Goal: Find specific page/section: Find specific page/section

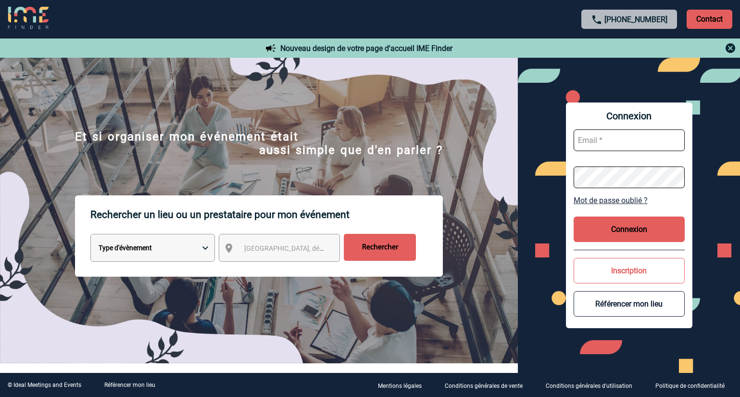
type input "[EMAIL_ADDRESS][DOMAIN_NAME]"
click at [636, 227] on button "Connexion" at bounding box center [629, 229] width 111 height 25
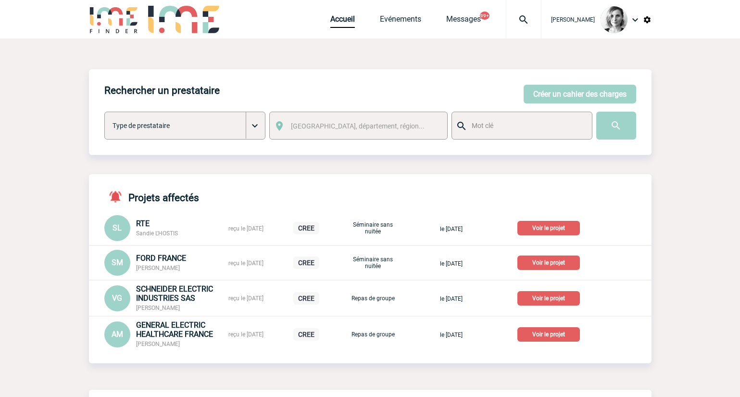
click at [542, 13] on div at bounding box center [524, 19] width 36 height 38
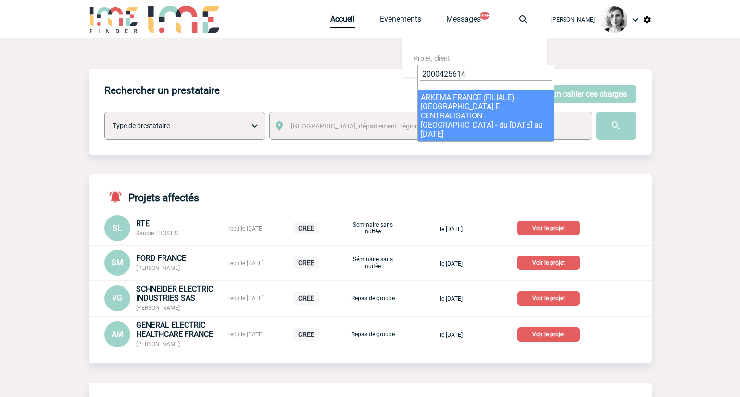
type input "2000425614"
select select "25115"
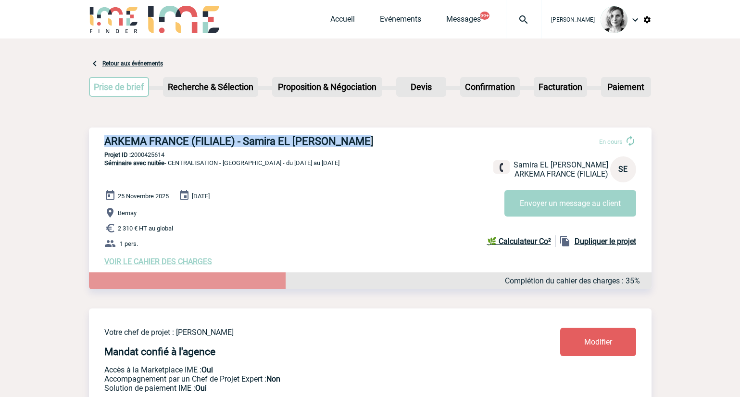
drag, startPoint x: 100, startPoint y: 140, endPoint x: 397, endPoint y: 134, distance: 297.9
click at [397, 134] on div "ARKEMA FRANCE (FILIALE) - Samira EL BADRI KAMARA En cours Samira EL BADRI KAMAR…" at bounding box center [370, 200] width 563 height 146
copy h3 "ARKEMA FRANCE (FILIALE) - Samira EL BADRI KAMARA"
click at [528, 19] on img at bounding box center [524, 20] width 35 height 12
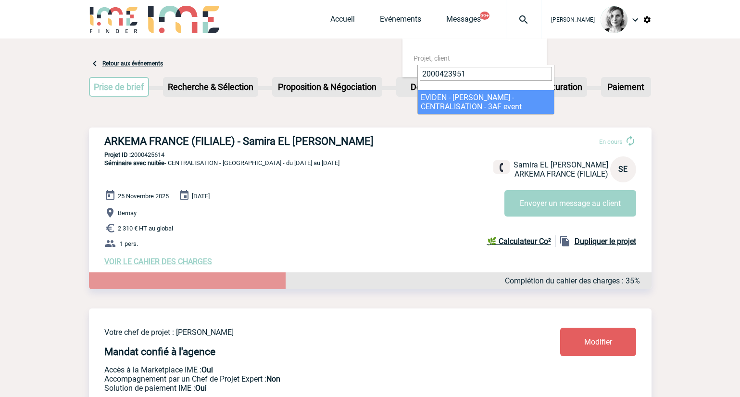
type input "2000423951"
